Goal: Use online tool/utility: Utilize a website feature to perform a specific function

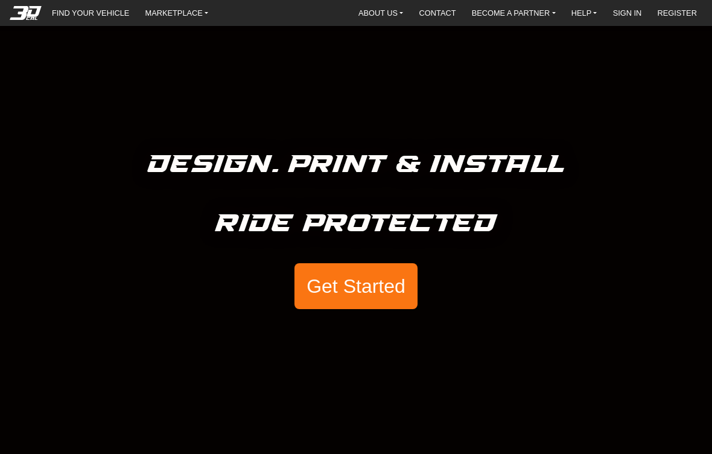
click at [352, 291] on button "Get Started" at bounding box center [355, 286] width 123 height 46
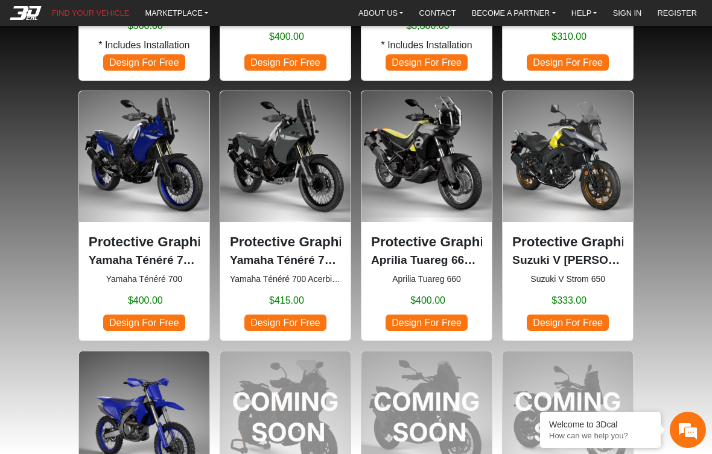
click at [404, 319] on span "Design For Free" at bounding box center [426, 322] width 82 height 16
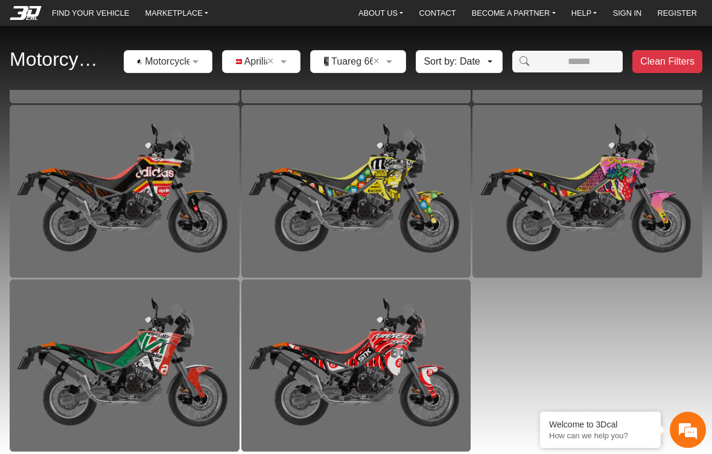
scroll to position [680, 0]
click at [544, 349] on div "Aprilia Tuareg 660 (2022) Tuareg Racer [PERSON_NAME] [PERSON_NAME] 660 (2022) F…" at bounding box center [356, 270] width 692 height 361
click at [682, 417] on em at bounding box center [687, 429] width 33 height 33
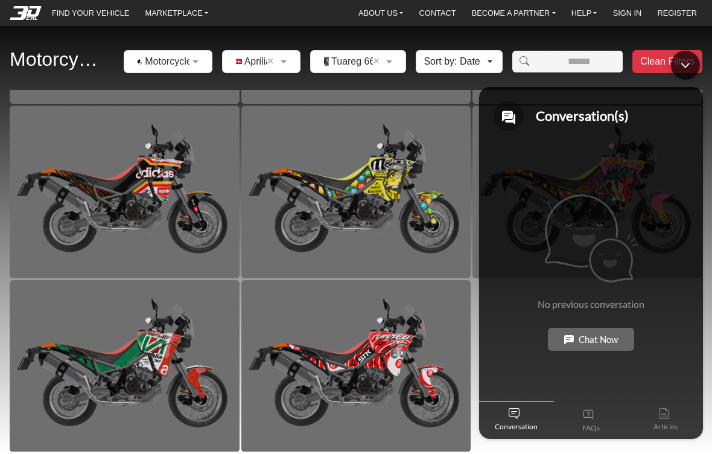
click at [676, 59] on div "Minimize live chat window" at bounding box center [685, 65] width 29 height 29
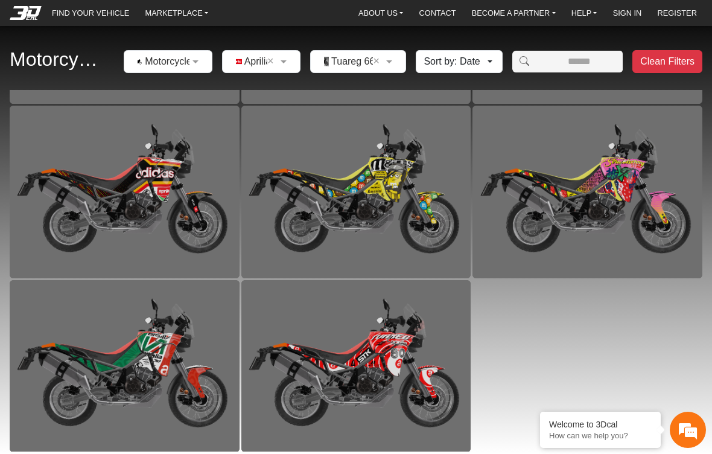
click at [86, 190] on img at bounding box center [125, 192] width 230 height 172
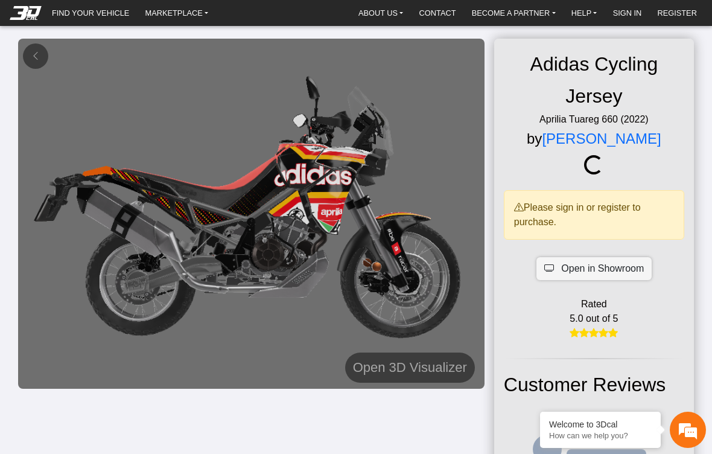
click at [95, 198] on img at bounding box center [251, 214] width 466 height 350
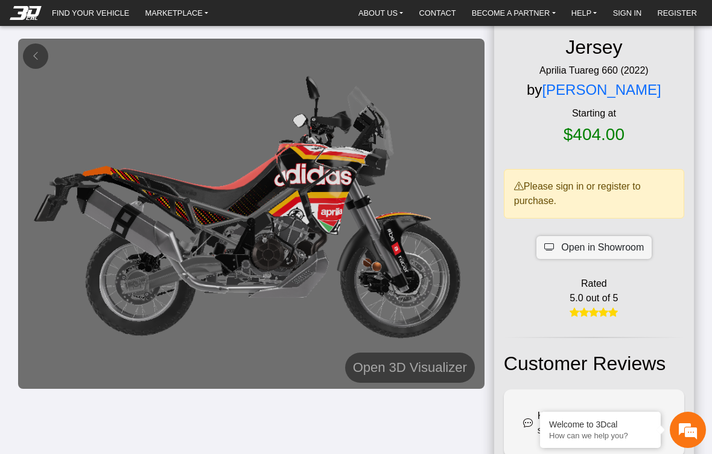
scroll to position [67, 0]
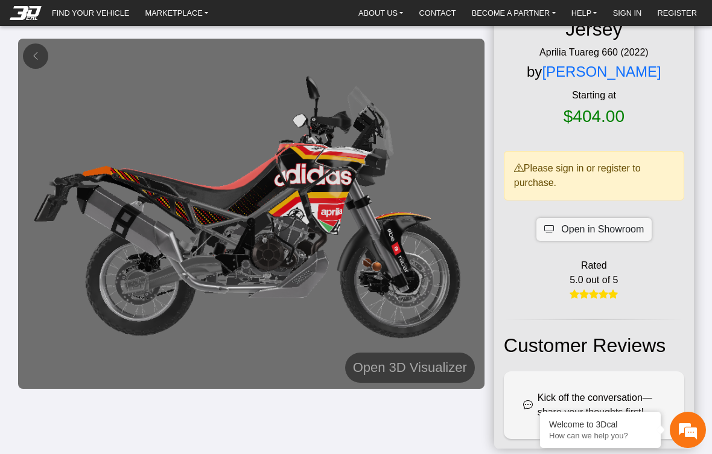
click at [391, 372] on h5 "Open 3D Visualizer" at bounding box center [410, 368] width 114 height 22
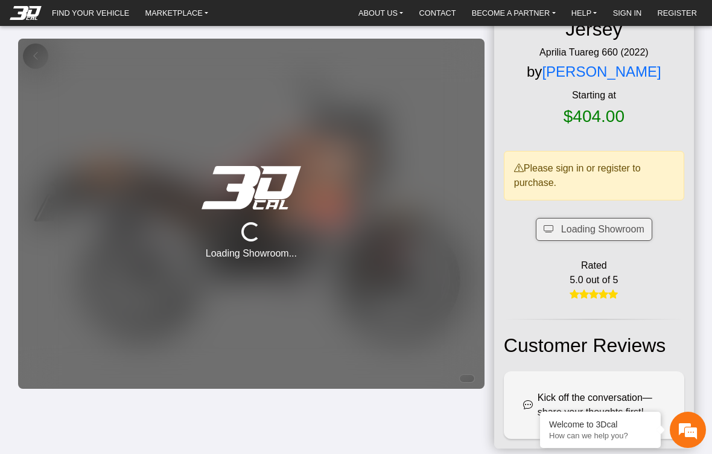
scroll to position [77, 0]
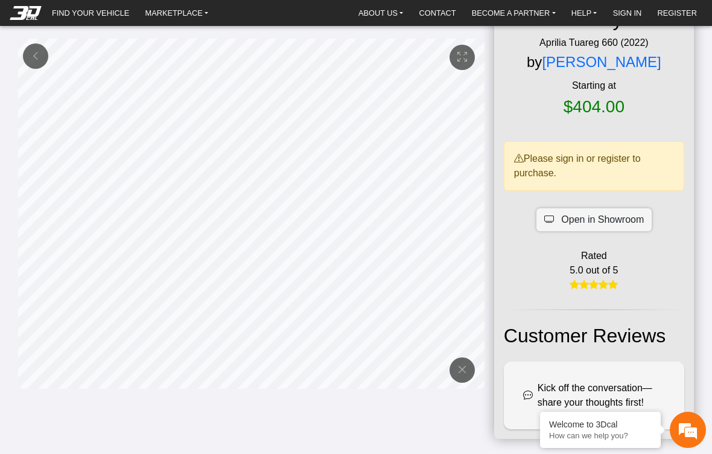
click at [30, 13] on em at bounding box center [25, 12] width 48 height 13
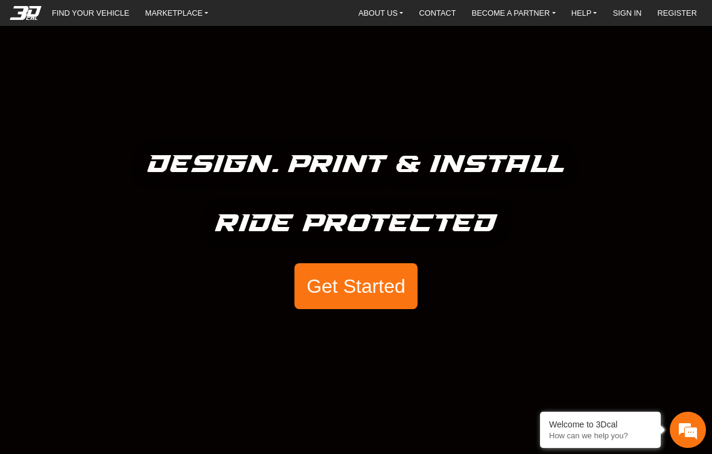
click at [338, 288] on button "Get Started" at bounding box center [355, 286] width 123 height 46
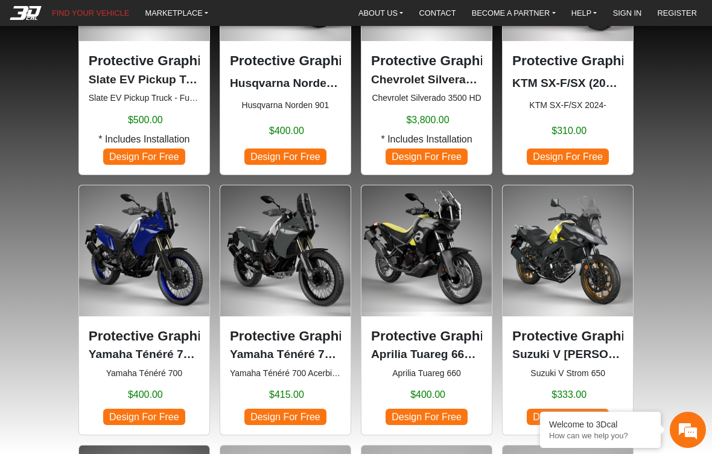
scroll to position [840, 0]
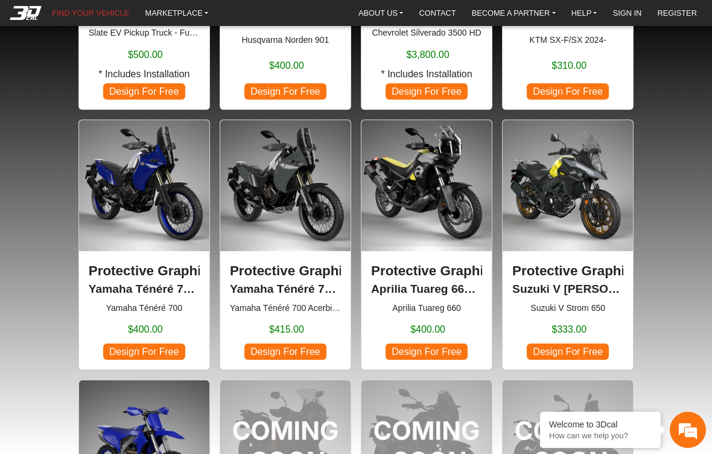
click at [401, 347] on span "Design For Free" at bounding box center [426, 351] width 82 height 16
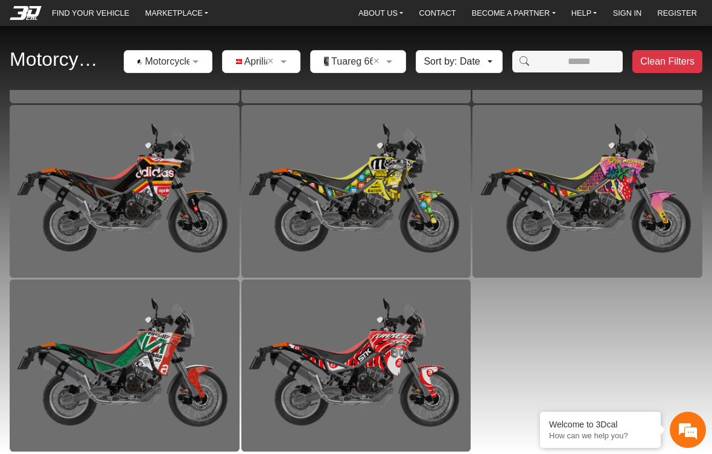
scroll to position [680, 0]
click at [553, 337] on div "Aprilia Tuareg 660 (2022) Tuareg Racer [PERSON_NAME] [PERSON_NAME] 660 (2022) F…" at bounding box center [356, 270] width 692 height 361
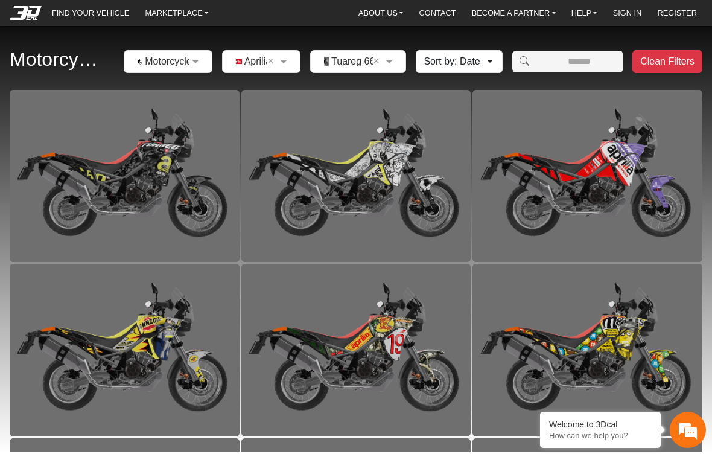
scroll to position [0, 0]
click at [531, 308] on img at bounding box center [587, 350] width 230 height 172
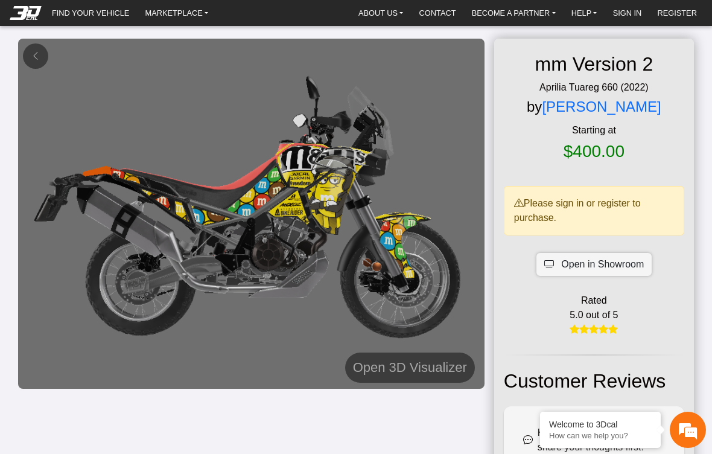
click at [176, 14] on link "MARKETPLACE" at bounding box center [177, 13] width 73 height 16
